Goal: Information Seeking & Learning: Learn about a topic

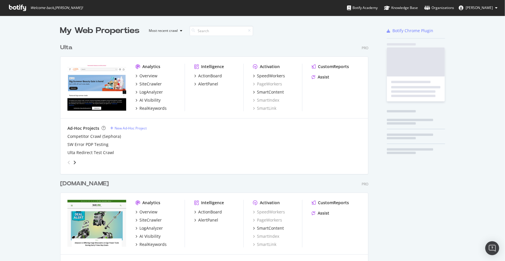
scroll to position [1294, 309]
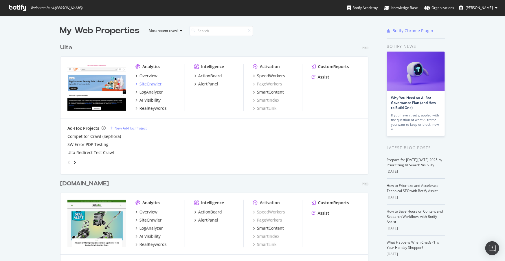
click at [146, 81] on div "SiteCrawler" at bounding box center [150, 84] width 22 height 6
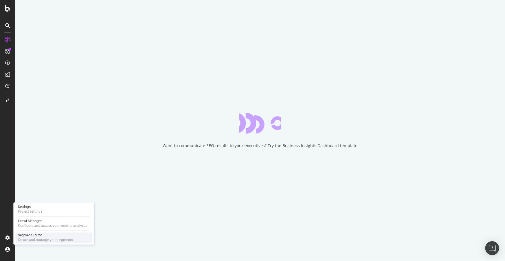
click at [28, 234] on div "Segment Editor" at bounding box center [45, 235] width 55 height 5
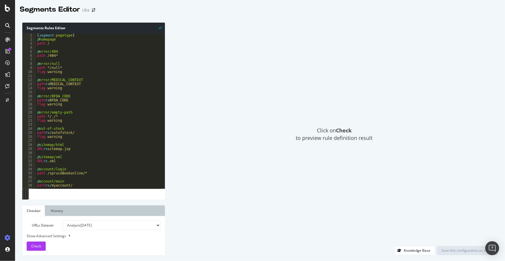
type textarea "path rx MEDICAL_CONTEXT"
click at [91, 82] on div "[ segment : pagetype ] @ homepage path / @ error/404 path /404* @ error/null pa…" at bounding box center [244, 112] width 417 height 159
click at [55, 236] on div "Show Advanced Settings" at bounding box center [89, 235] width 134 height 5
select select "5000"
select select "100"
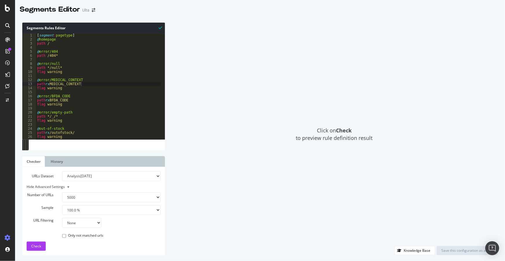
click at [80, 196] on select "100 500 1000 5000" at bounding box center [111, 197] width 98 height 10
select select "100"
click at [62, 192] on select "100 500 1000 5000" at bounding box center [111, 197] width 98 height 10
click at [78, 222] on select "None Equal to Not equal to Starts with Doesn't start with Ends with Doesn't end…" at bounding box center [81, 223] width 39 height 10
select select "contains"
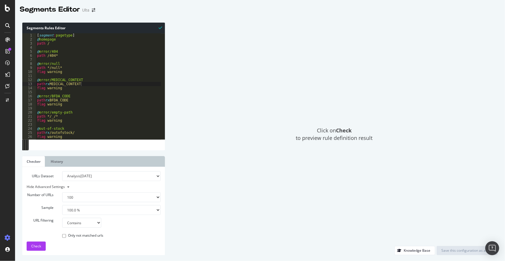
click at [62, 218] on select "None Equal to Not equal to Starts with Doesn't start with Ends with Doesn't end…" at bounding box center [81, 223] width 39 height 10
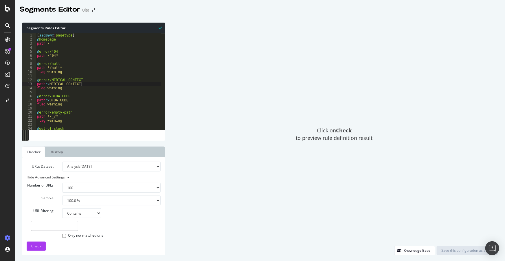
click at [68, 223] on input "text" at bounding box center [54, 226] width 47 height 10
paste input "(category|price|preference|color|concern|coverage|form|purpose|skin\+type|fragr…"
click at [33, 243] on span "Check" at bounding box center [36, 245] width 10 height 5
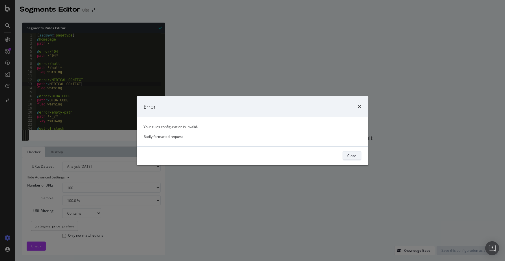
click at [350, 154] on div "Close" at bounding box center [351, 155] width 9 height 5
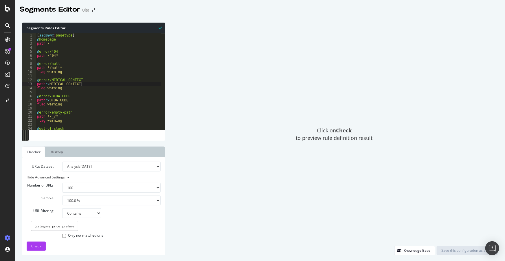
click at [78, 211] on select "None Equal to Not equal to Starts with Doesn't start with Ends with Doesn't end…" at bounding box center [81, 213] width 39 height 10
click at [58, 224] on input "(category|price|preference|color|concern|coverage|form|purpose|skin\+type|fragr…" at bounding box center [54, 226] width 47 height 10
paste input "/shop/*"
click at [37, 245] on span "Check" at bounding box center [36, 245] width 10 height 5
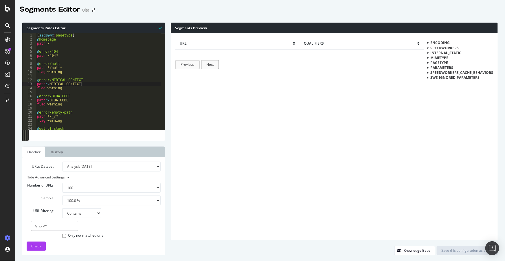
click at [50, 226] on input "/shop/*" at bounding box center [54, 226] width 47 height 10
type input "/shop/"
click at [36, 242] on div "Check" at bounding box center [36, 246] width 10 height 9
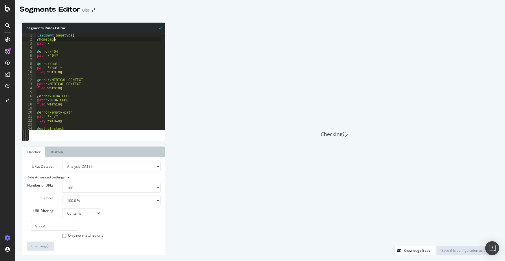
click at [90, 40] on div "[ segment : pagetype ] @ homepage path / @ error/404 path /404* @ error/null pa…" at bounding box center [244, 83] width 417 height 100
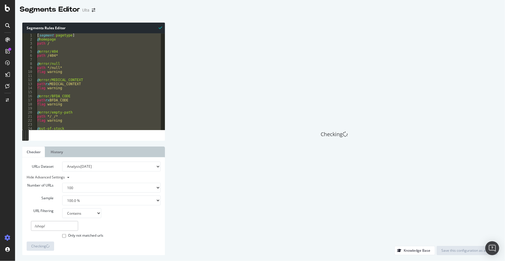
type textarea "path *dxl/graphql* )"
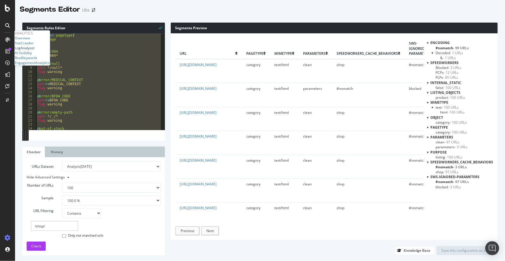
click at [27, 50] on div "LogAnalyzer" at bounding box center [25, 47] width 20 height 5
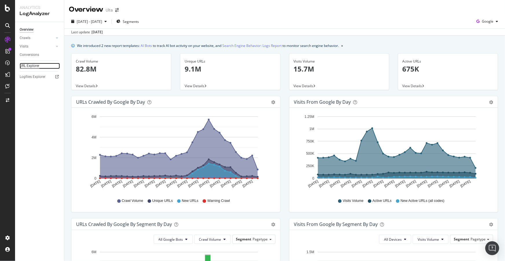
click at [29, 67] on div "URL Explorer" at bounding box center [30, 66] width 20 height 6
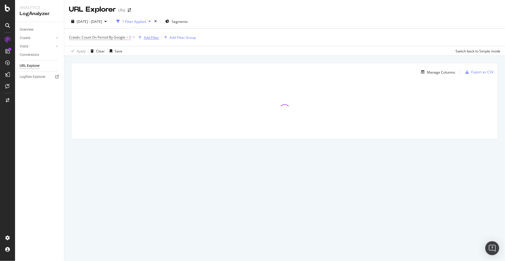
click at [147, 37] on div "Add Filter" at bounding box center [151, 37] width 15 height 5
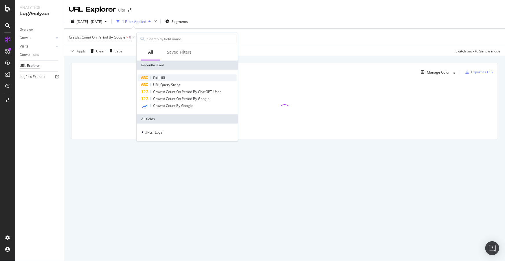
click at [156, 76] on span "Full URL" at bounding box center [159, 77] width 13 height 5
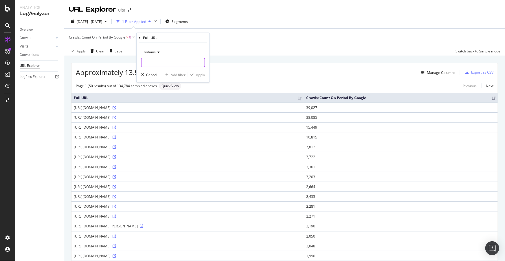
click at [153, 63] on input "text" at bounding box center [172, 62] width 63 height 9
paste input "/services"
type input "/services"
click at [195, 75] on div "button" at bounding box center [192, 74] width 8 height 3
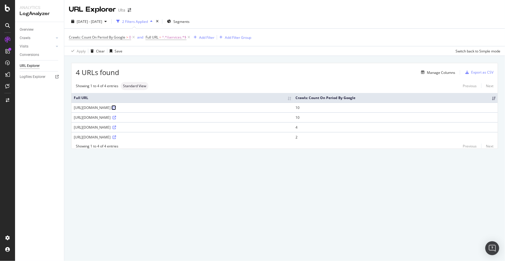
click at [116, 108] on icon at bounding box center [114, 107] width 3 height 3
click at [116, 118] on icon at bounding box center [114, 117] width 3 height 3
click at [178, 40] on span "^.*/services.*$" at bounding box center [174, 37] width 24 height 8
click at [166, 59] on input "/services" at bounding box center [178, 61] width 55 height 9
click at [163, 60] on input "/services" at bounding box center [178, 61] width 55 height 9
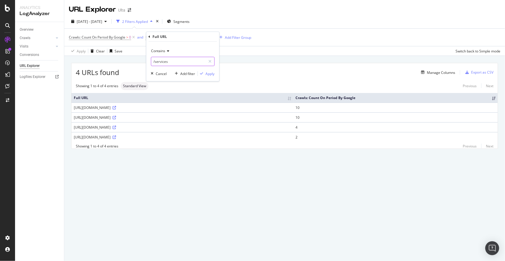
click at [163, 60] on input "/services" at bounding box center [178, 61] width 55 height 9
paste input "coupon"
type input "/coupon"
click at [211, 72] on div "Apply" at bounding box center [210, 73] width 9 height 5
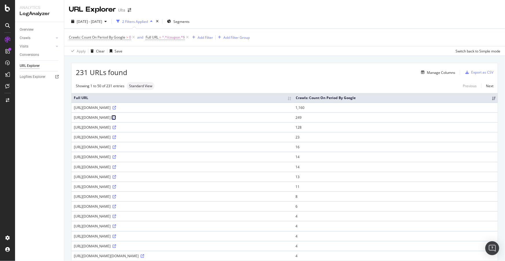
click at [116, 119] on icon at bounding box center [114, 117] width 3 height 3
click at [179, 37] on span "^.*/coupon.*$" at bounding box center [173, 37] width 23 height 8
click at [164, 63] on input "/coupon" at bounding box center [178, 61] width 55 height 9
click at [162, 62] on input "/coupon" at bounding box center [178, 61] width 55 height 9
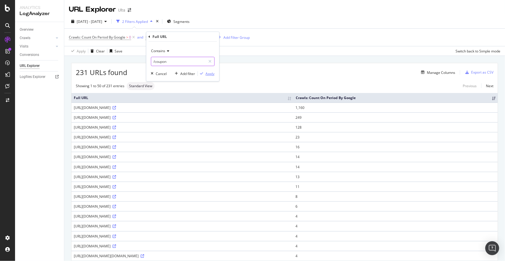
paste input "vba"
type input "/vba"
click at [210, 72] on div "Apply" at bounding box center [210, 73] width 9 height 5
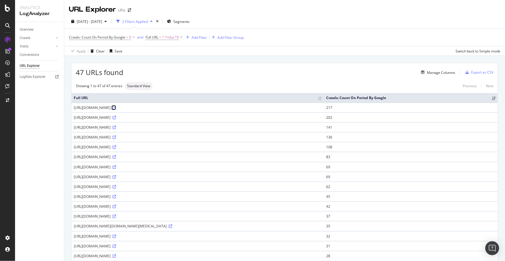
click at [116, 109] on icon at bounding box center [114, 107] width 3 height 3
click at [166, 38] on span "^.*/vba.*$" at bounding box center [170, 37] width 17 height 8
click at [177, 60] on input "/vba" at bounding box center [178, 61] width 55 height 9
paste input "storelocator.jsp"
type input "storelocator.jsp"
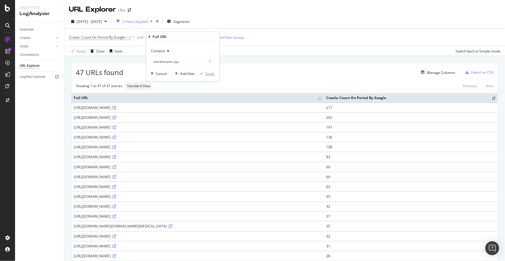
click at [211, 73] on div "Apply" at bounding box center [210, 73] width 9 height 5
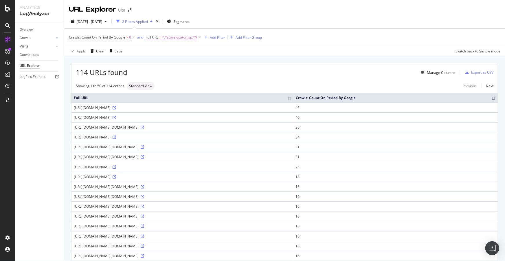
click at [181, 38] on span "^.*storelocator.jsp.*$" at bounding box center [179, 37] width 35 height 8
click at [179, 62] on input "storelocator.jsp" at bounding box center [178, 61] width 55 height 9
paste input "outofstock"
type input "outofstock"
click at [210, 75] on div "Apply" at bounding box center [210, 73] width 9 height 5
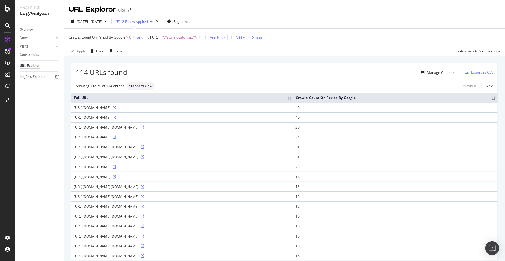
click at [194, 120] on div "https://www.ulta.com/ulta/stores/storelocator.jsp?fromsalon=true&CATARGETID=330…" at bounding box center [182, 117] width 217 height 5
copy div "CATARGETID"
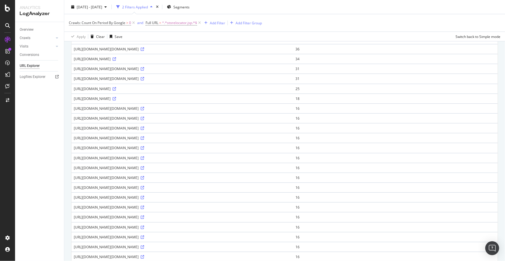
scroll to position [79, 0]
click at [184, 23] on span "^.*storelocator.jsp.*$" at bounding box center [179, 23] width 35 height 8
click at [185, 49] on input "storelocator.jsp" at bounding box center [178, 46] width 55 height 9
type input "fbclid"
click at [208, 58] on div "Apply" at bounding box center [210, 58] width 9 height 5
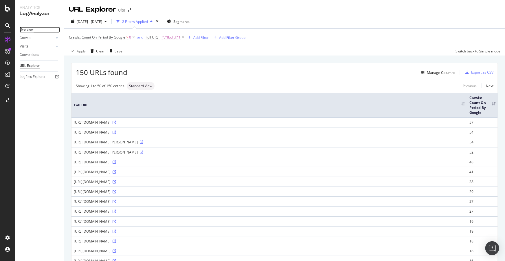
click at [29, 29] on div "Overview" at bounding box center [27, 30] width 14 height 6
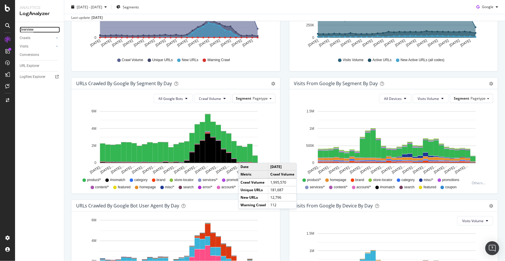
scroll to position [158, 0]
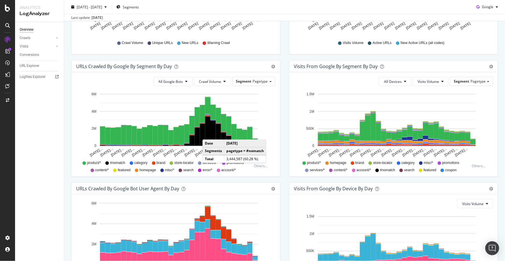
click at [208, 133] on rect "A chart." at bounding box center [207, 130] width 5 height 29
